Goal: Find specific page/section: Find specific page/section

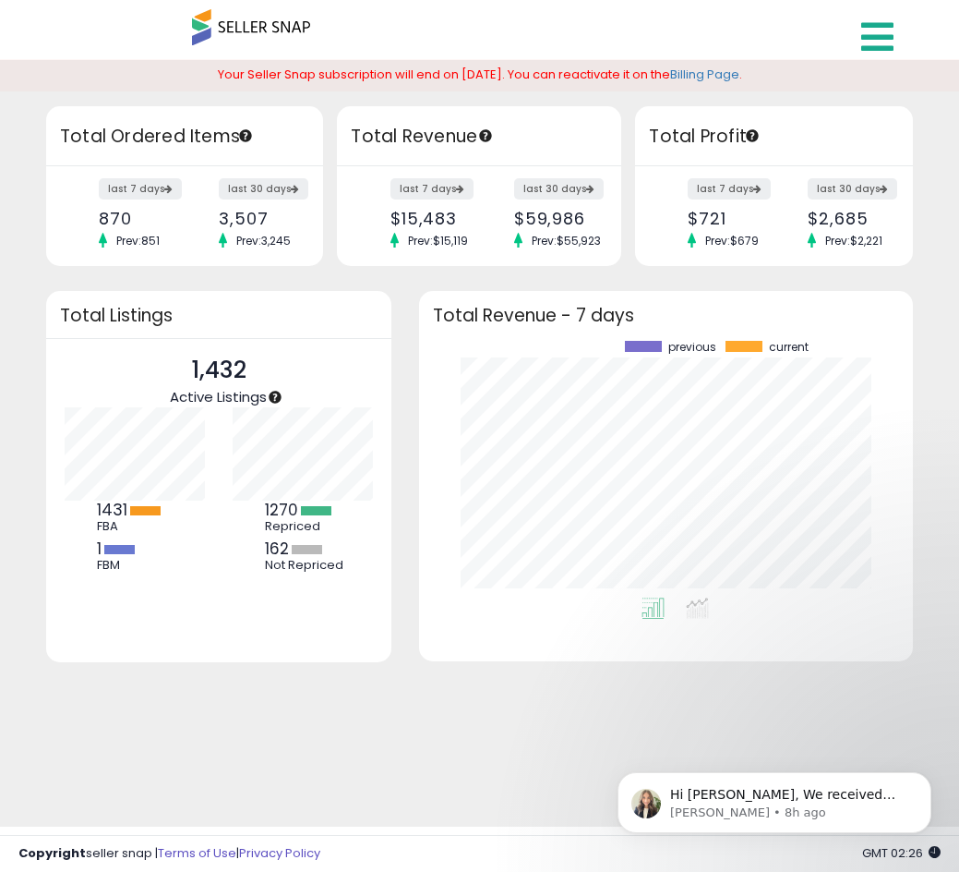
click at [782, 28] on icon at bounding box center [878, 36] width 32 height 37
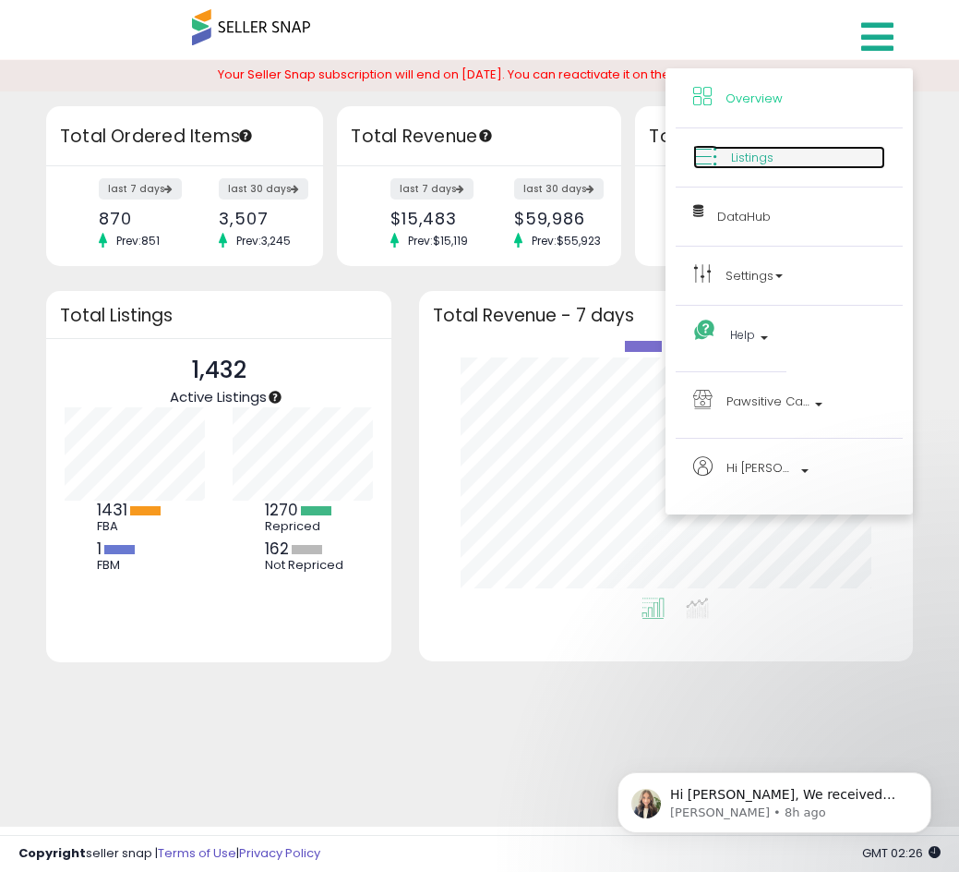
click at [750, 159] on span "Listings" at bounding box center [752, 158] width 42 height 18
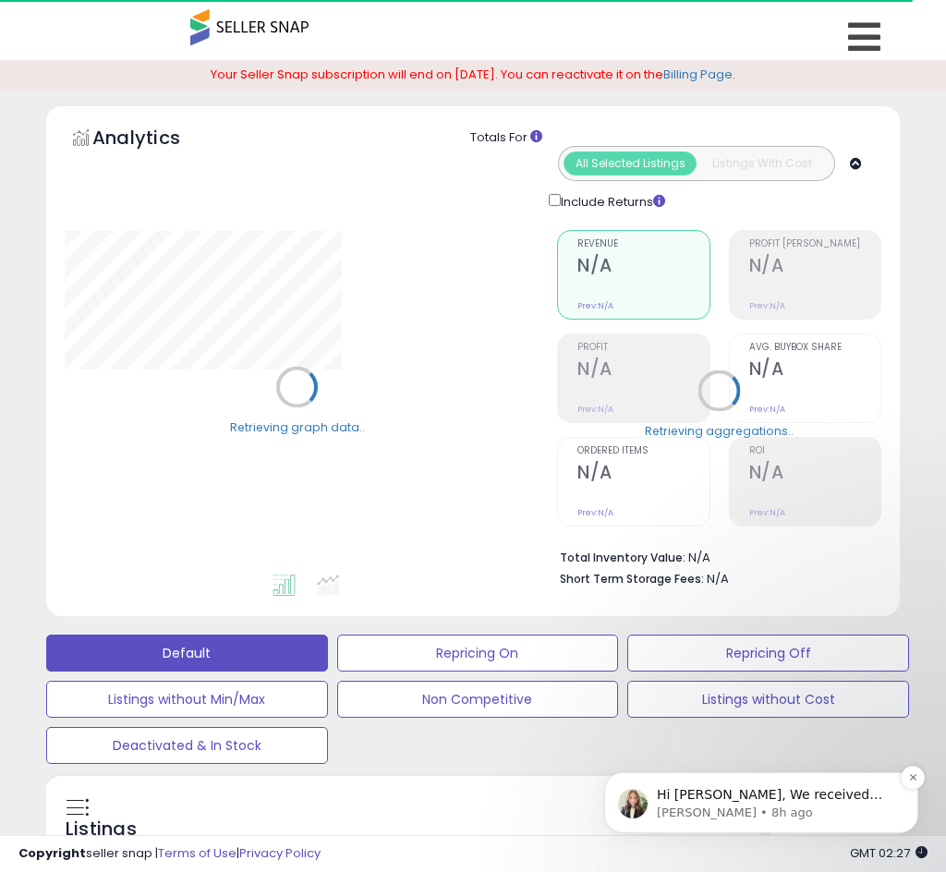
click at [728, 800] on p "Hi [PERSON_NAME], We received your cancel request and I wanted to confirm that …" at bounding box center [776, 795] width 238 height 18
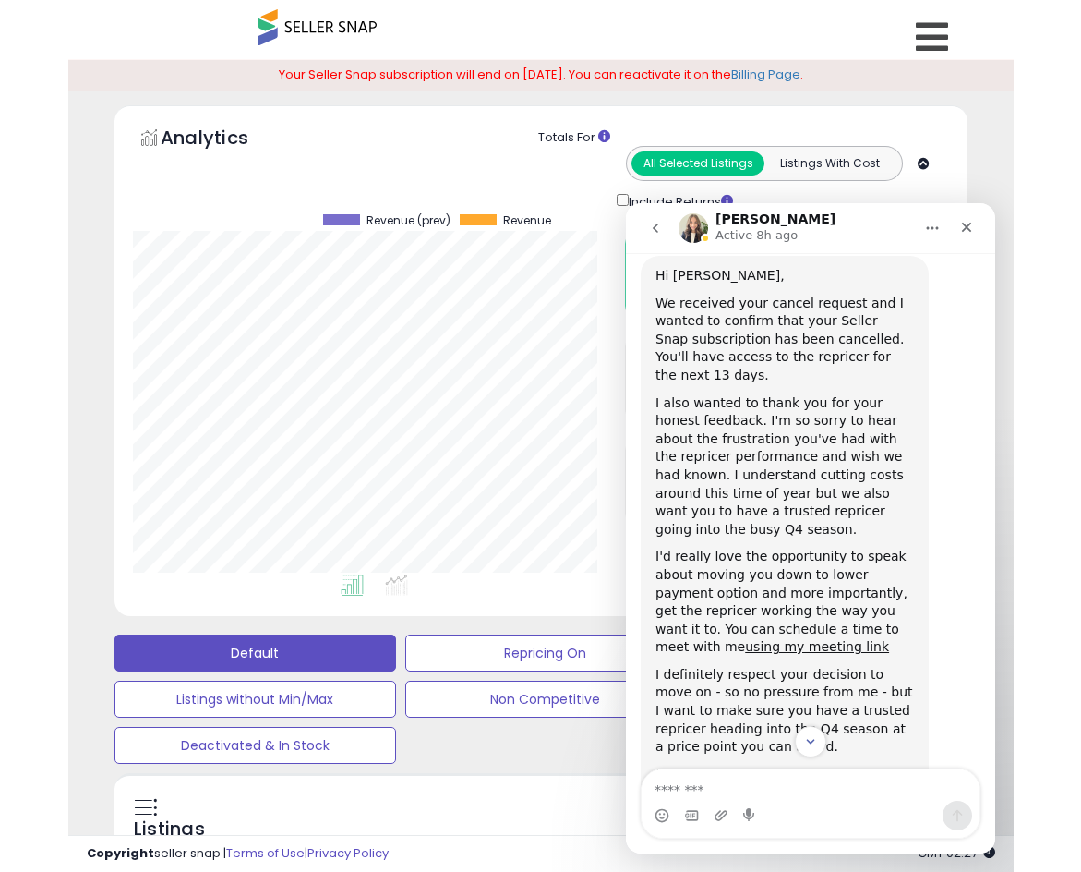
scroll to position [148, 0]
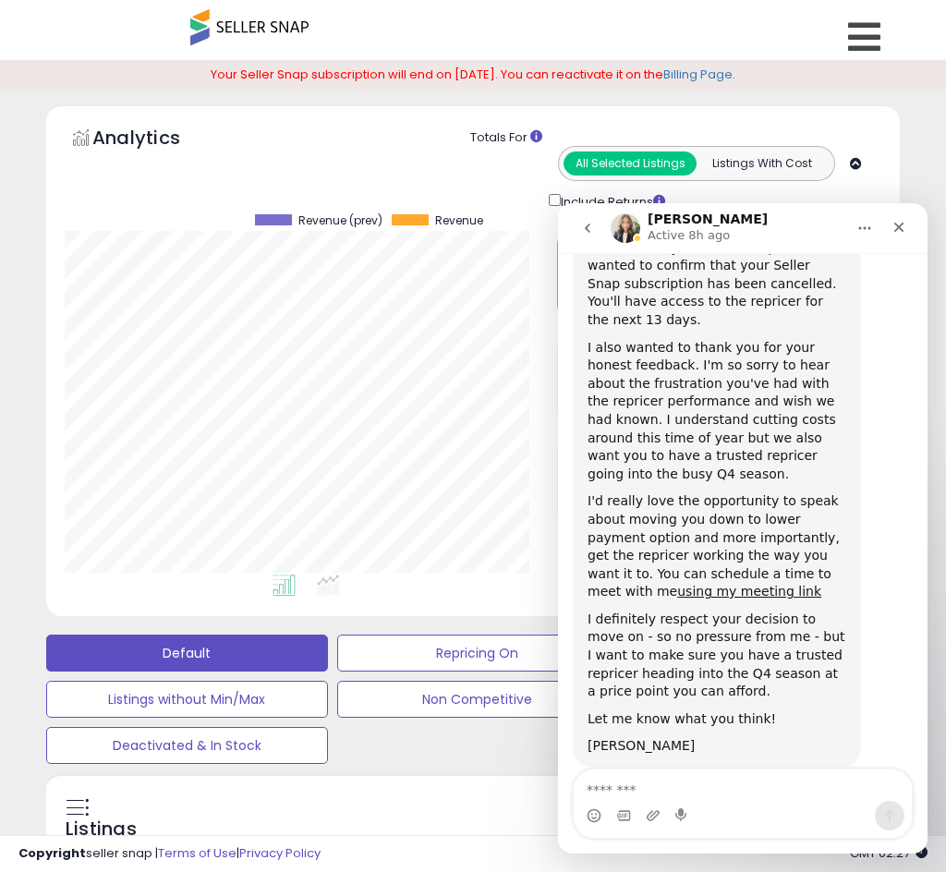
click at [898, 148] on div "Analytics Totals For All Selected Listings Listings With Cost Include Returns" at bounding box center [472, 360] width 853 height 511
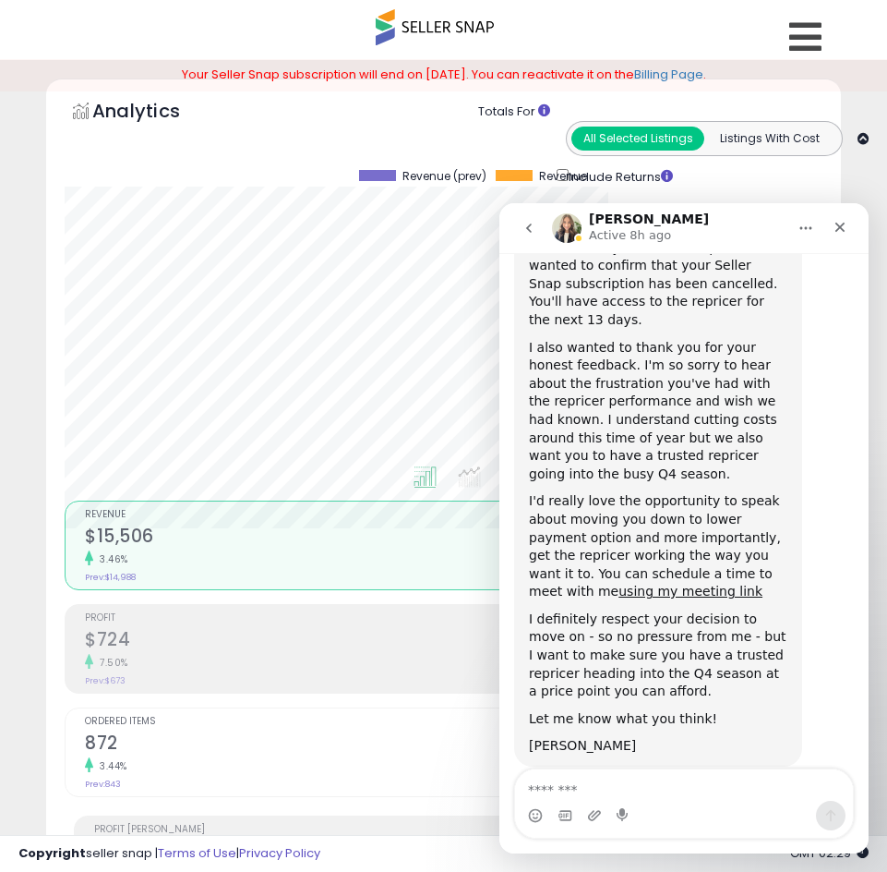
scroll to position [360, 786]
